Goal: Information Seeking & Learning: Learn about a topic

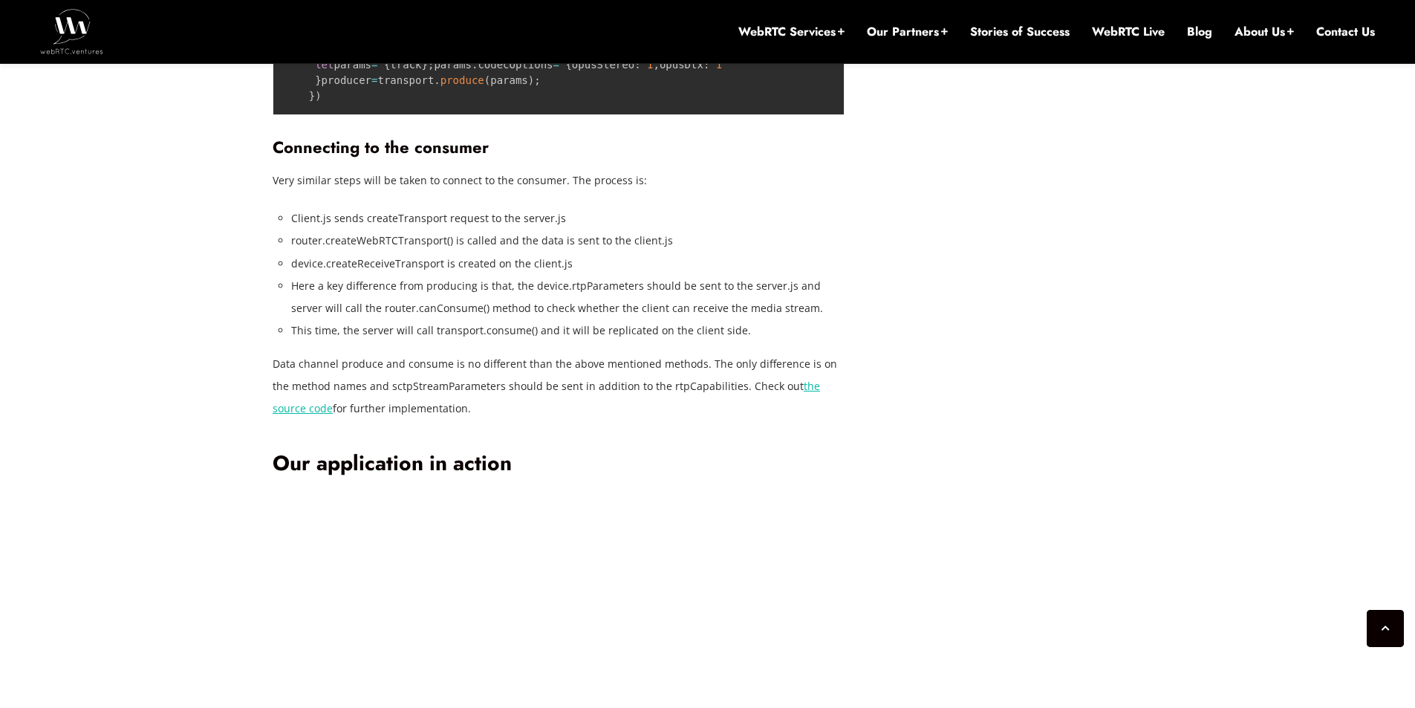
scroll to position [4250, 0]
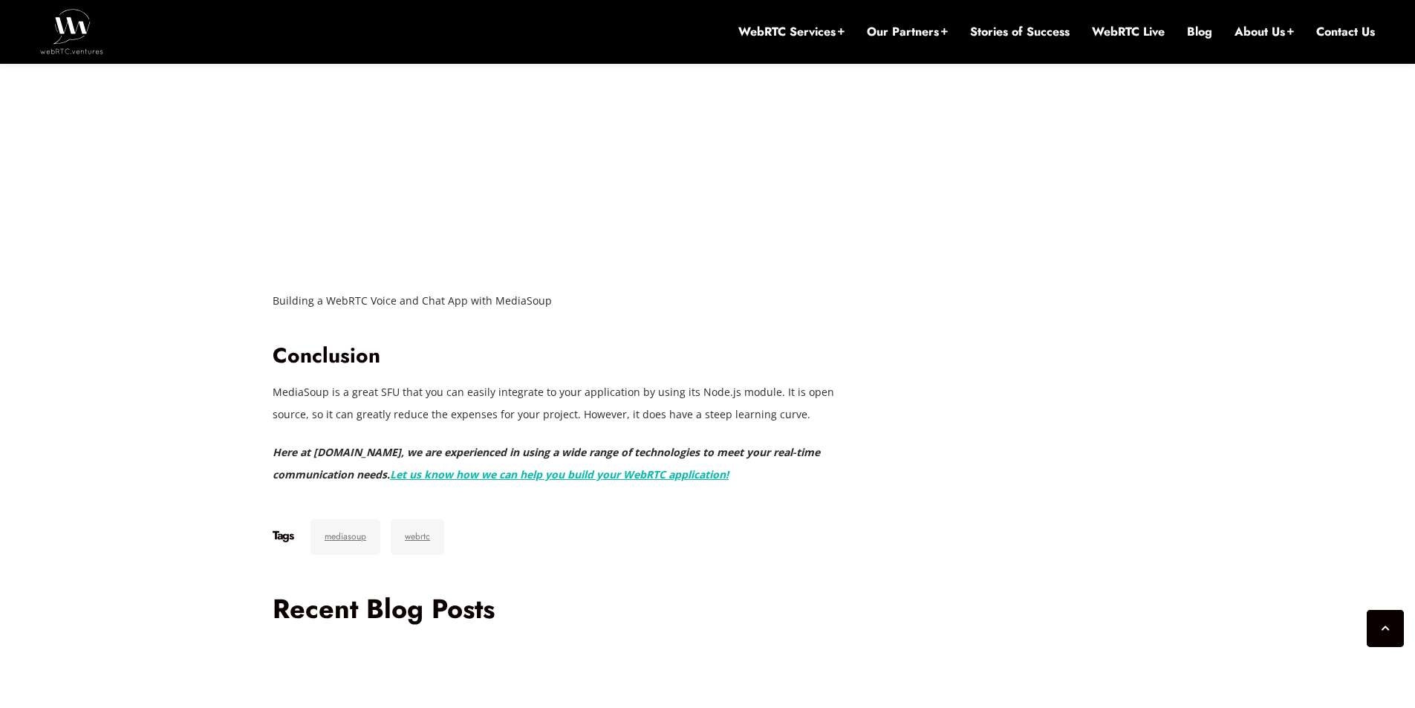
scroll to position [4919, 0]
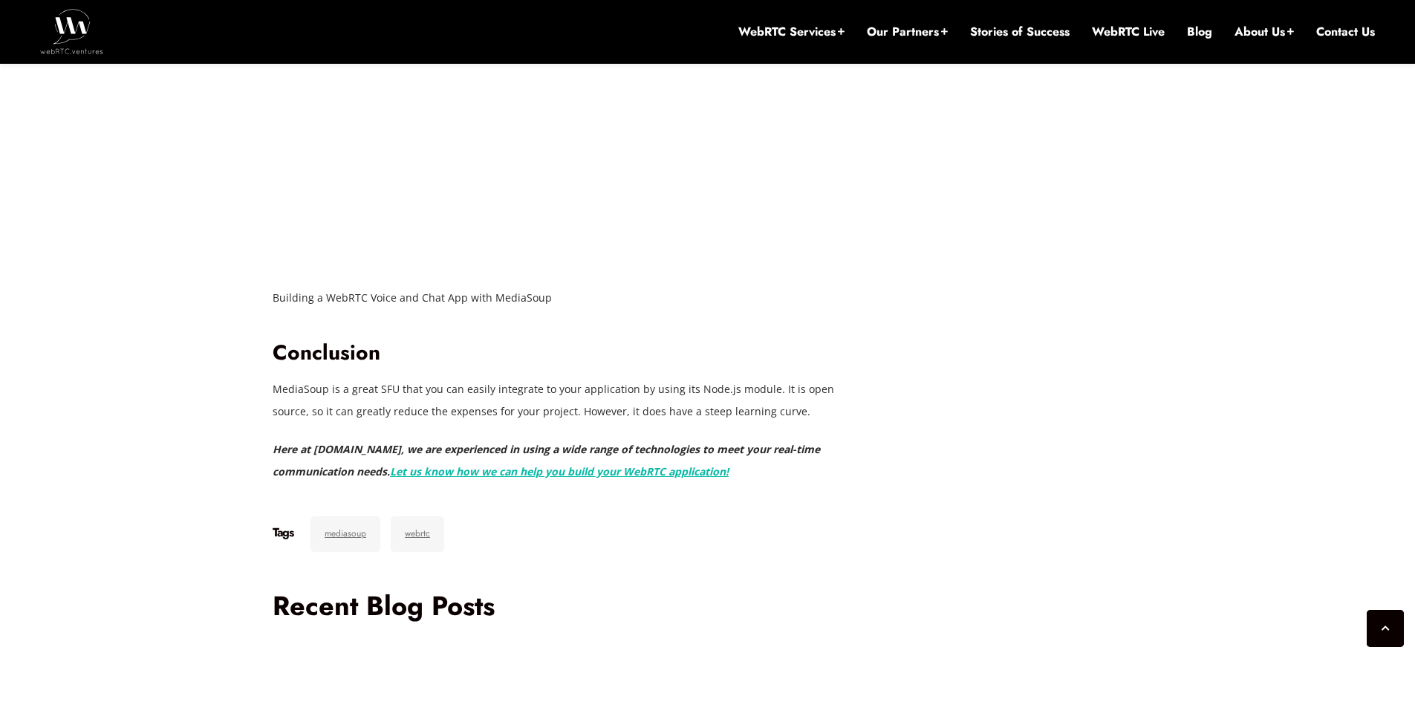
drag, startPoint x: 865, startPoint y: 691, endPoint x: 550, endPoint y: 655, distance: 317.1
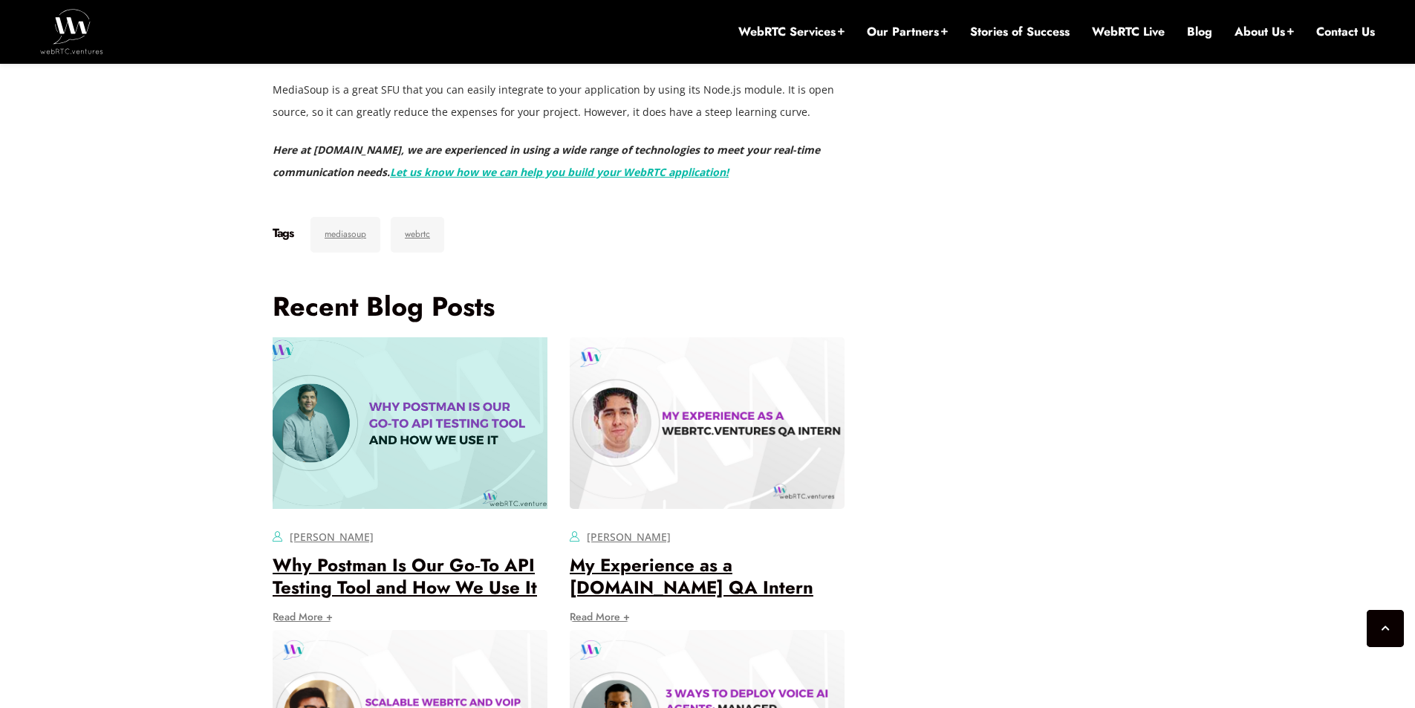
scroll to position [5365, 0]
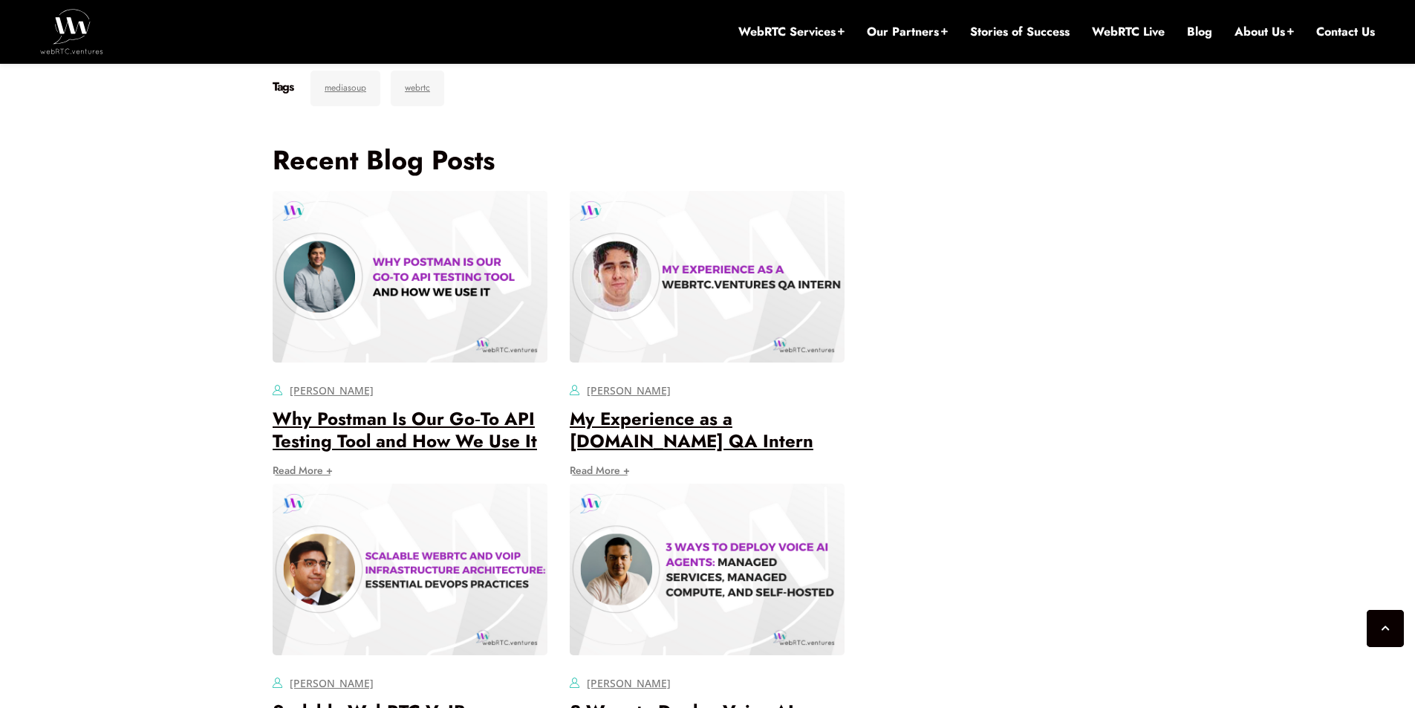
drag, startPoint x: 807, startPoint y: 325, endPoint x: 261, endPoint y: 303, distance: 546.6
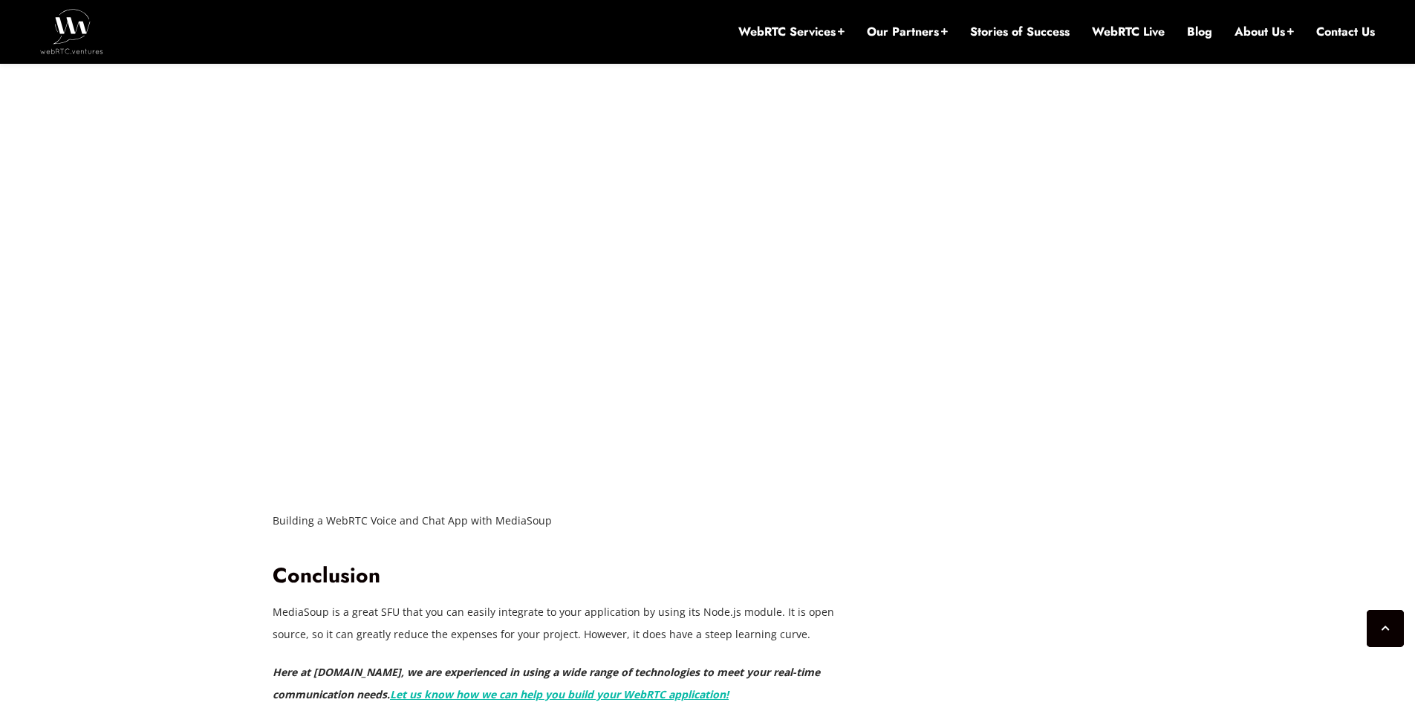
scroll to position [5216, 0]
